Goal: Task Accomplishment & Management: Use online tool/utility

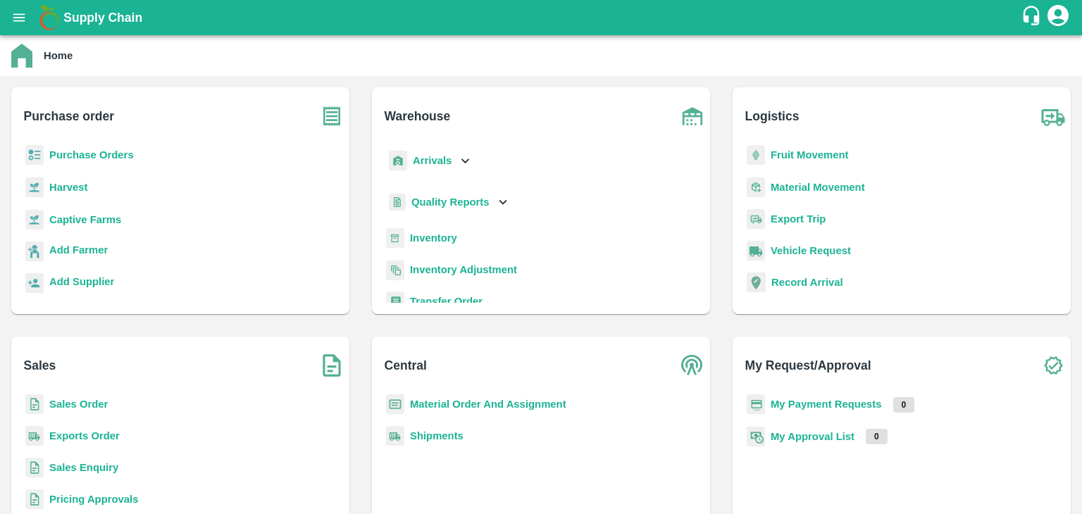
click at [125, 153] on b "Purchase Orders" at bounding box center [91, 154] width 85 height 11
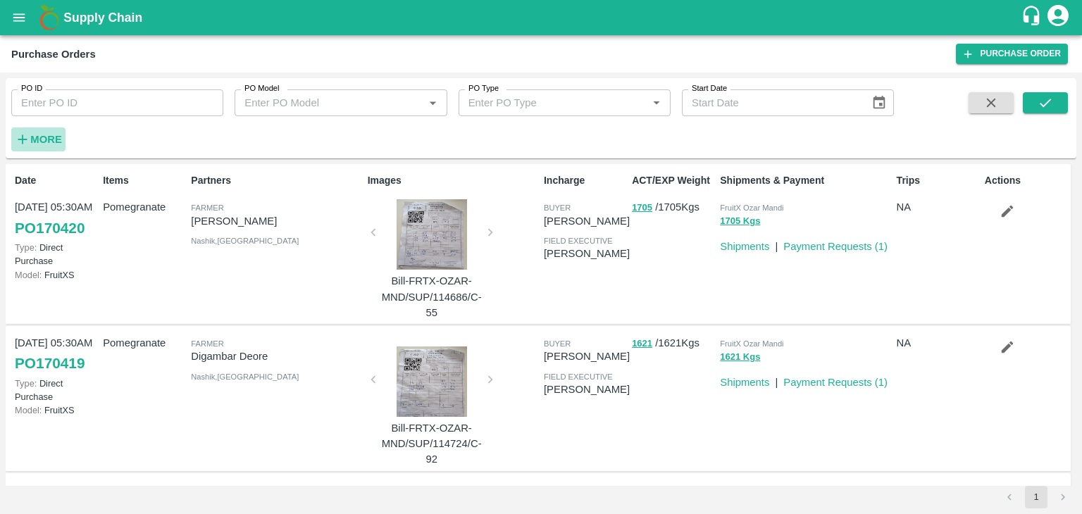
click at [51, 136] on strong "More" at bounding box center [46, 139] width 32 height 11
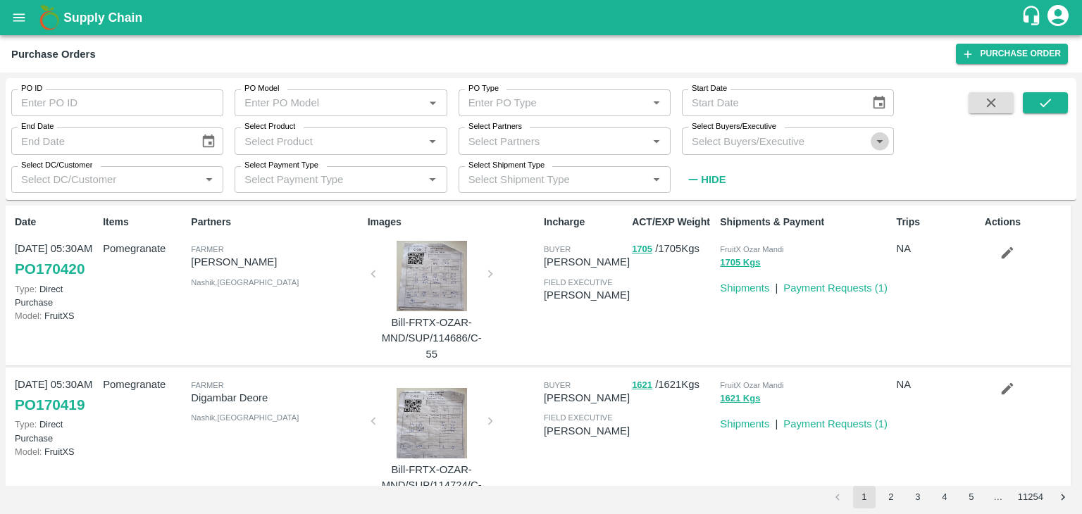
click at [882, 141] on icon "Open" at bounding box center [879, 141] width 15 height 15
click at [766, 142] on input "Select Buyers/Executive" at bounding box center [776, 141] width 180 height 18
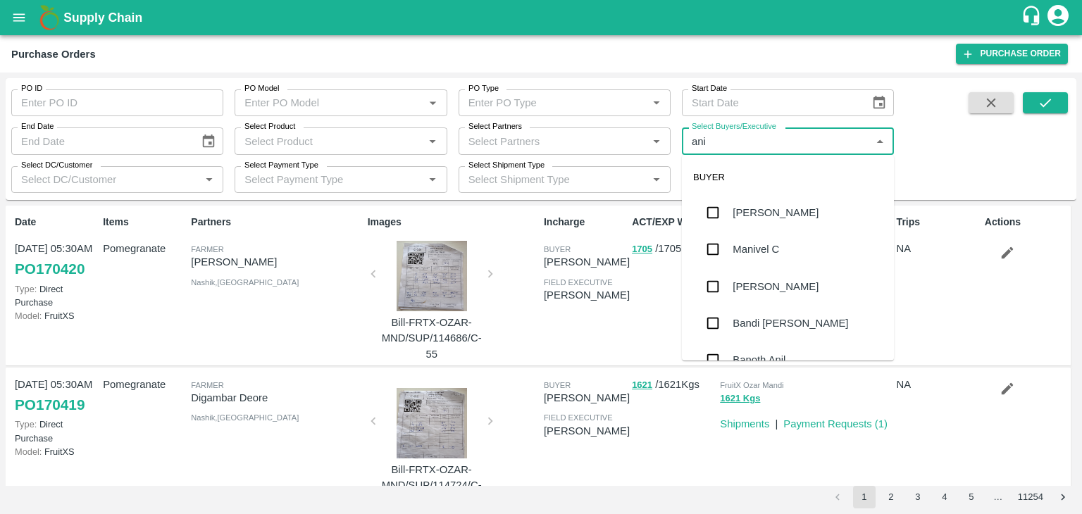
type input "anil"
click at [805, 209] on div "[PERSON_NAME]" at bounding box center [788, 212] width 212 height 37
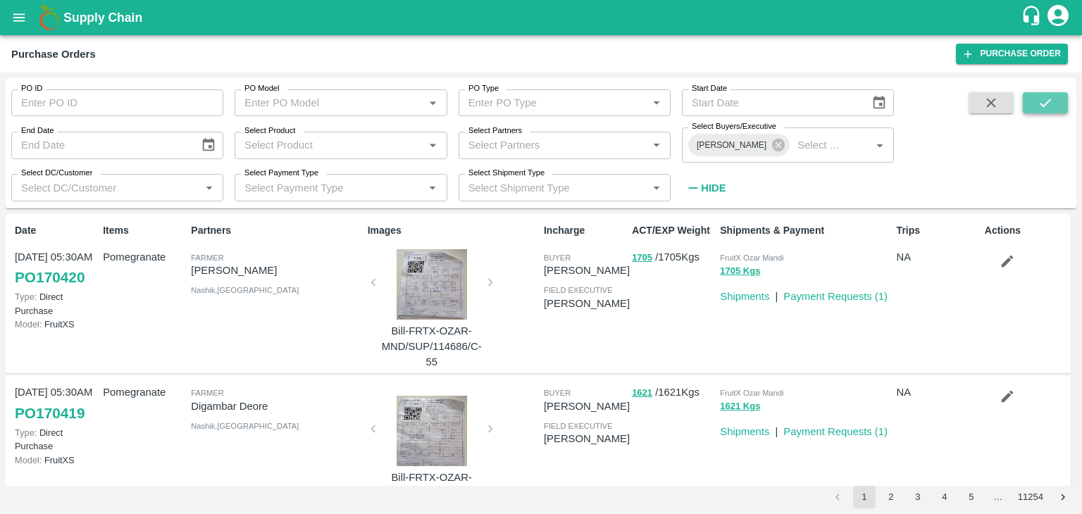
click at [1064, 106] on button "submit" at bounding box center [1045, 102] width 45 height 21
